Goal: Information Seeking & Learning: Stay updated

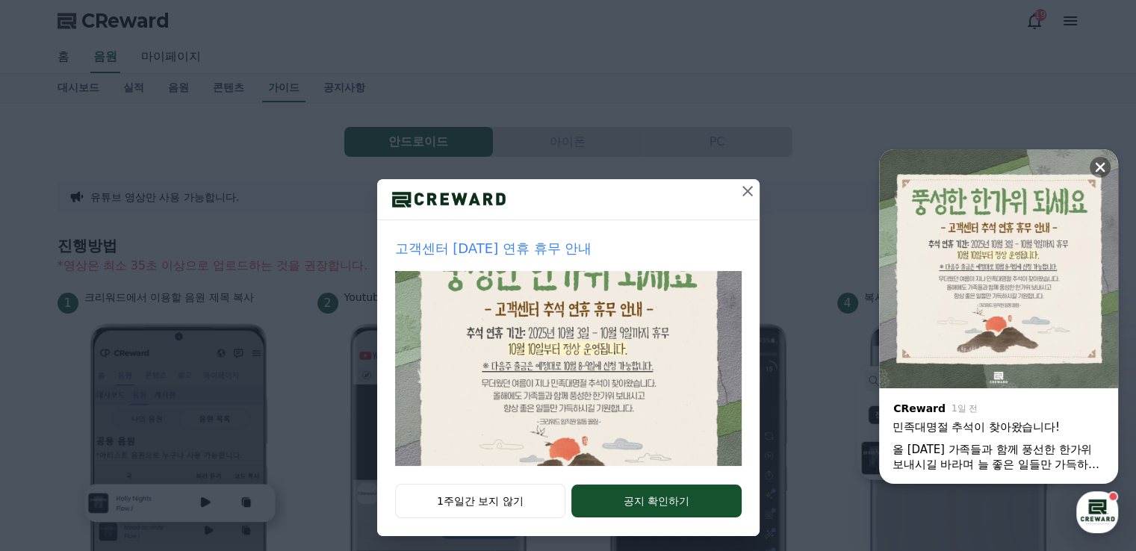
click at [739, 196] on icon at bounding box center [748, 191] width 18 height 18
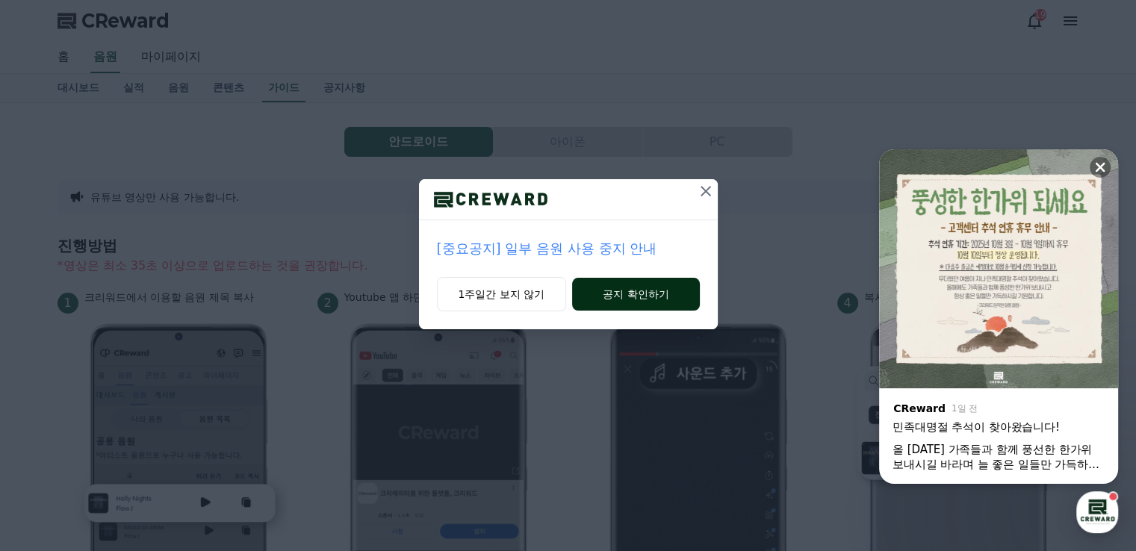
click at [611, 294] on button "공지 확인하기" at bounding box center [635, 294] width 127 height 33
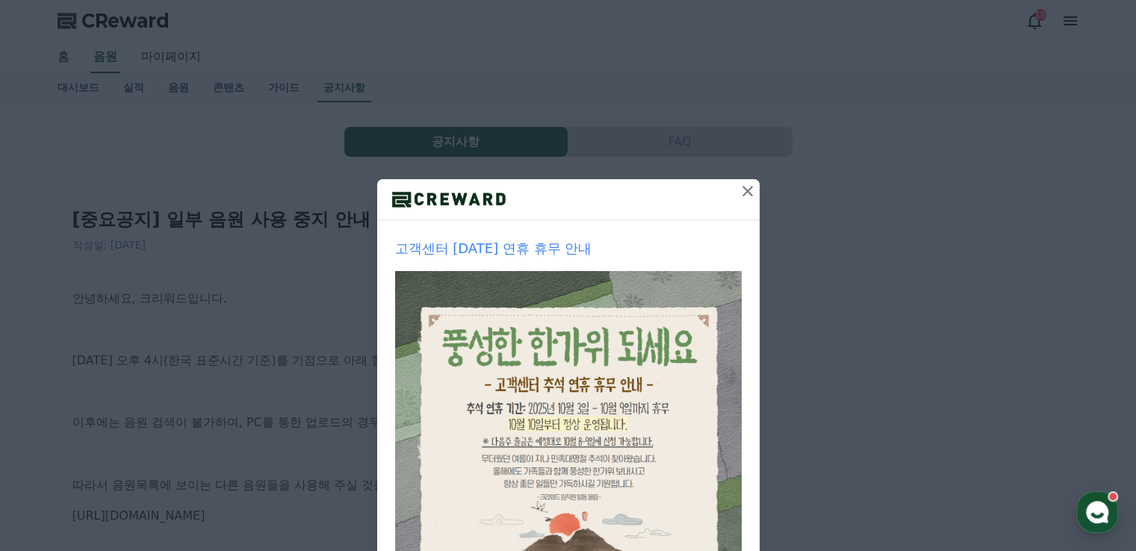
click at [740, 195] on icon at bounding box center [748, 191] width 18 height 18
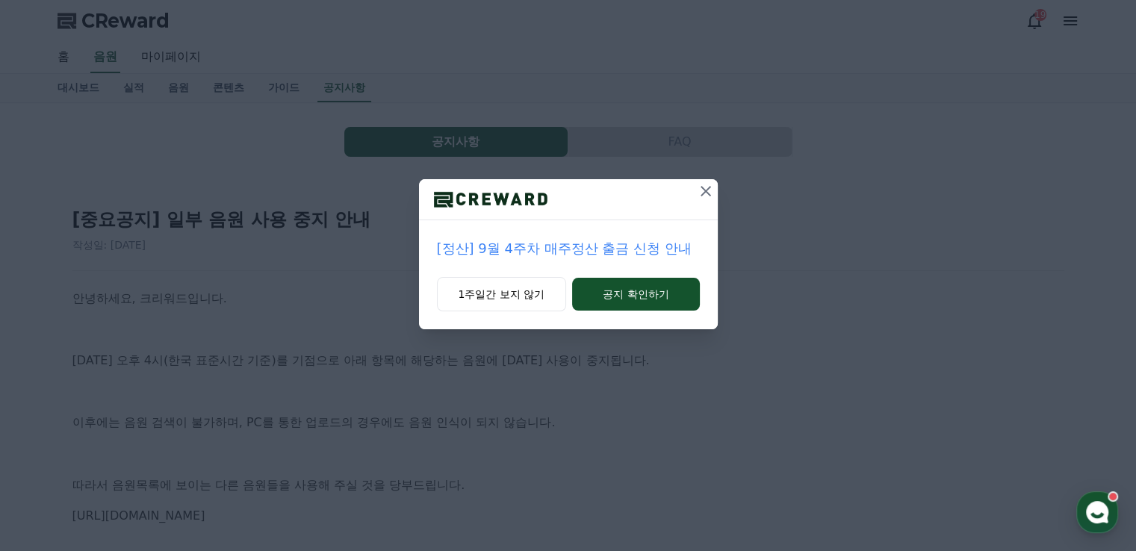
click at [706, 192] on icon at bounding box center [706, 191] width 10 height 10
